Goal: Book appointment/travel/reservation

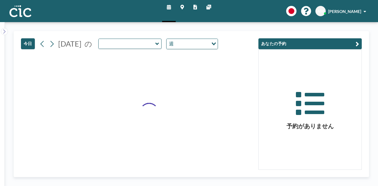
type input "Tsubaki"
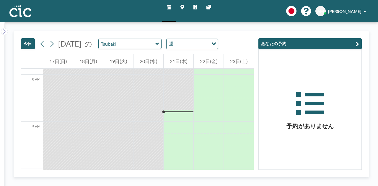
scroll to position [401, 0]
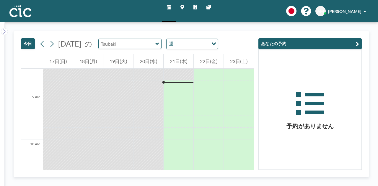
click at [130, 45] on input "text" at bounding box center [127, 44] width 57 height 10
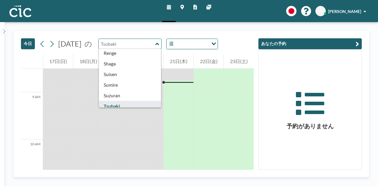
scroll to position [225, 0]
type input "Sumire"
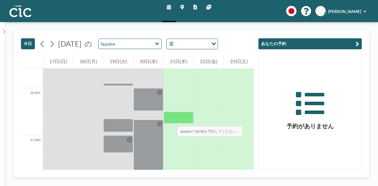
scroll to position [453, 0]
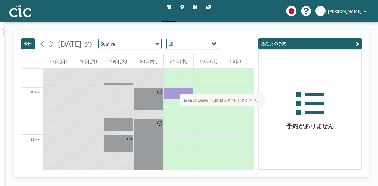
click at [174, 88] on div at bounding box center [178, 94] width 30 height 12
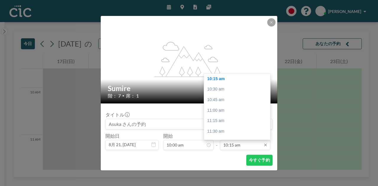
click at [249, 142] on input "10:15 am" at bounding box center [245, 145] width 50 height 10
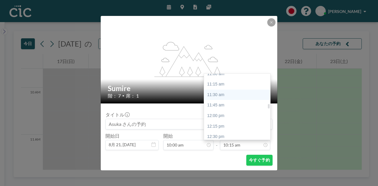
scroll to position [428, 0]
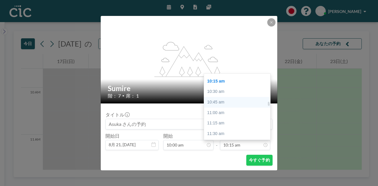
click at [227, 102] on div "10:45 am" at bounding box center [238, 102] width 69 height 11
type input "10:45 am"
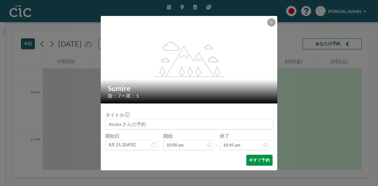
scroll to position [452, 0]
click at [268, 158] on button "今すぐ予約" at bounding box center [259, 160] width 26 height 11
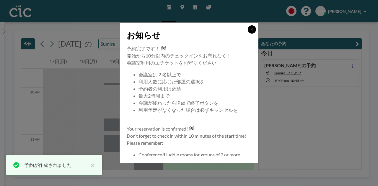
click at [251, 33] on button at bounding box center [252, 29] width 8 height 8
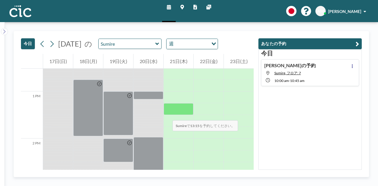
scroll to position [591, 0]
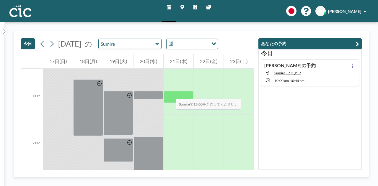
click at [170, 93] on div at bounding box center [178, 97] width 30 height 12
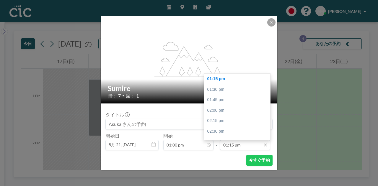
click at [239, 143] on input "01:15 pm" at bounding box center [245, 145] width 50 height 10
click at [234, 88] on div "02:00 pm" at bounding box center [238, 89] width 69 height 11
type input "02:00 pm"
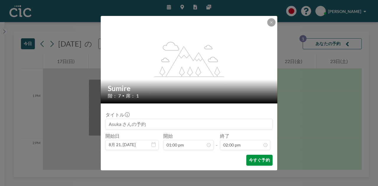
click at [265, 157] on button "今すぐ予約" at bounding box center [259, 160] width 26 height 11
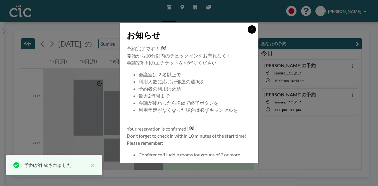
click at [250, 32] on button at bounding box center [252, 29] width 8 height 8
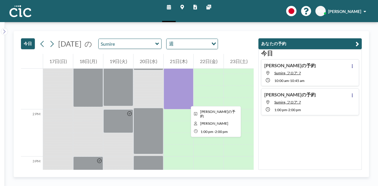
scroll to position [625, 0]
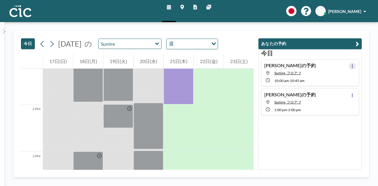
click at [350, 68] on button at bounding box center [352, 66] width 7 height 7
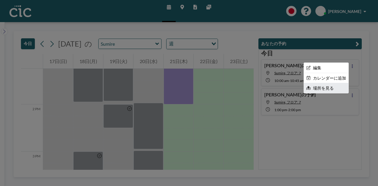
click at [338, 84] on ul "編集 カレンダーに追加 場所を見る" at bounding box center [326, 78] width 45 height 30
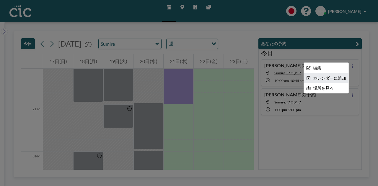
click at [336, 80] on li "カレンダーに追加" at bounding box center [326, 78] width 45 height 10
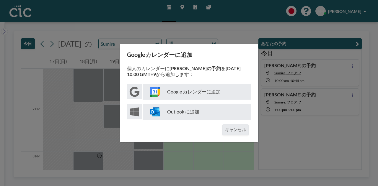
click at [192, 90] on p "Google カレンダーに追加" at bounding box center [197, 91] width 108 height 15
click at [345, 97] on div "Googleカレンダーに追加 個人のカレンダーに [PERSON_NAME]の予約 を [DATE] 10:00 GMT+9 から追加します： Google …" at bounding box center [189, 93] width 378 height 186
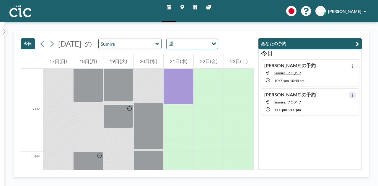
click at [351, 95] on icon at bounding box center [352, 96] width 2 height 4
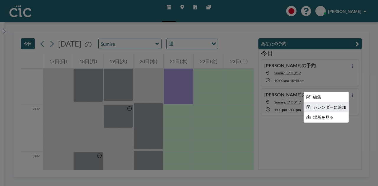
click at [318, 106] on li "カレンダーに追加" at bounding box center [326, 107] width 45 height 10
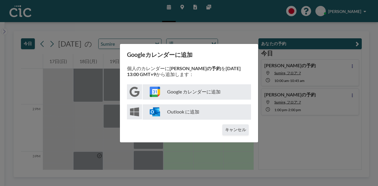
click at [175, 94] on p "Google カレンダーに追加" at bounding box center [197, 91] width 108 height 15
